Goal: Information Seeking & Learning: Find specific fact

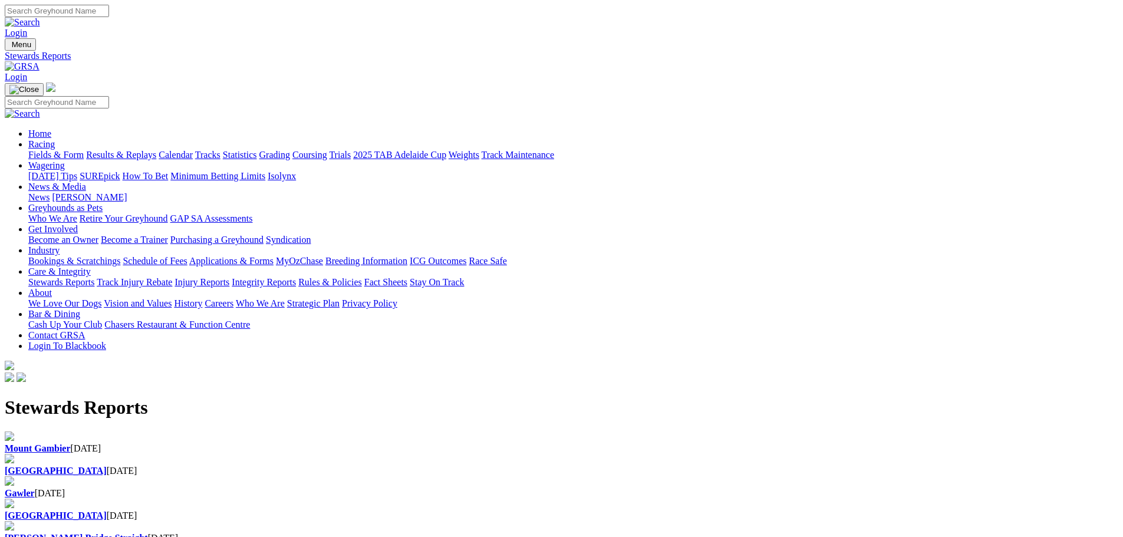
click at [531, 488] on div "Gawler [DATE]" at bounding box center [562, 493] width 1114 height 11
click at [107, 466] on b "[GEOGRAPHIC_DATA]" at bounding box center [56, 471] width 102 height 10
click at [71, 443] on b "Mount Gambier" at bounding box center [38, 448] width 66 height 10
